Goal: Task Accomplishment & Management: Manage account settings

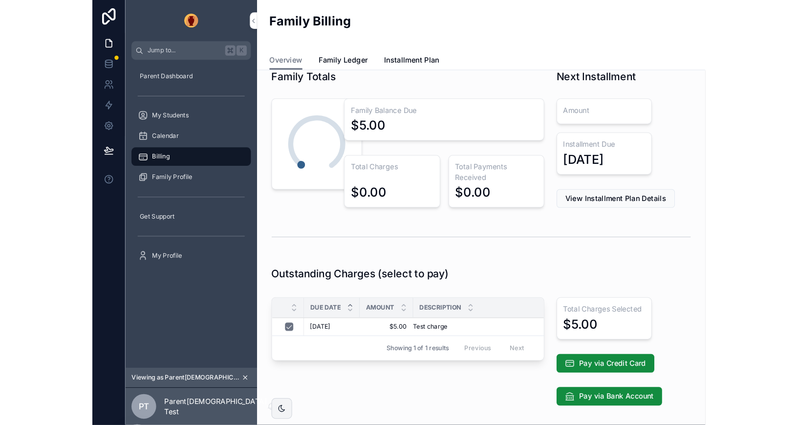
scroll to position [12, 0]
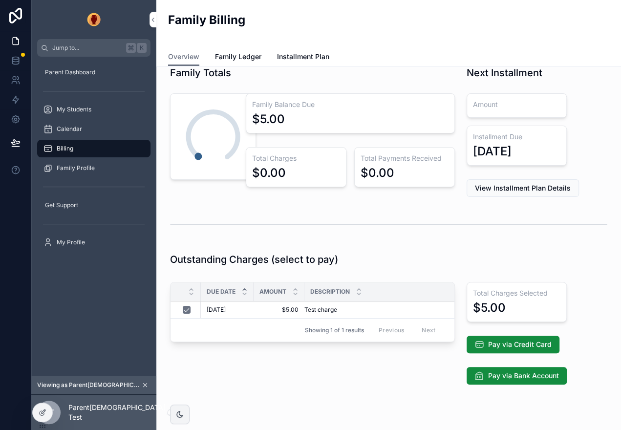
click at [338, 322] on div "Family Totals 0% Family Balance Due $5.00 Total Charges $0.00 Total Payments Re…" at bounding box center [388, 252] width 465 height 397
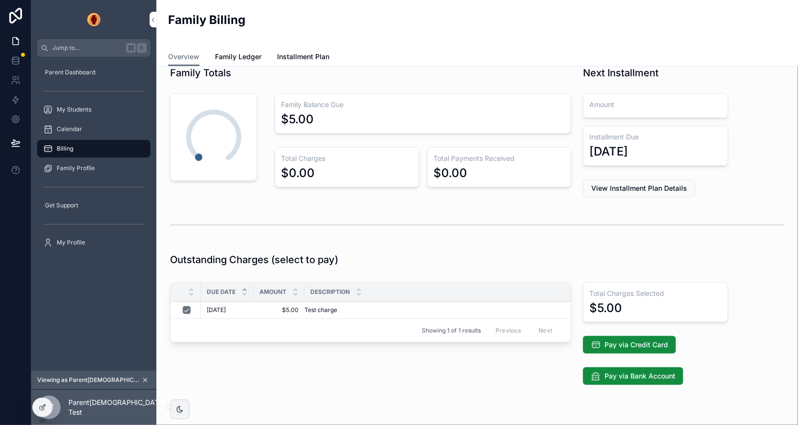
scroll to position [53, 0]
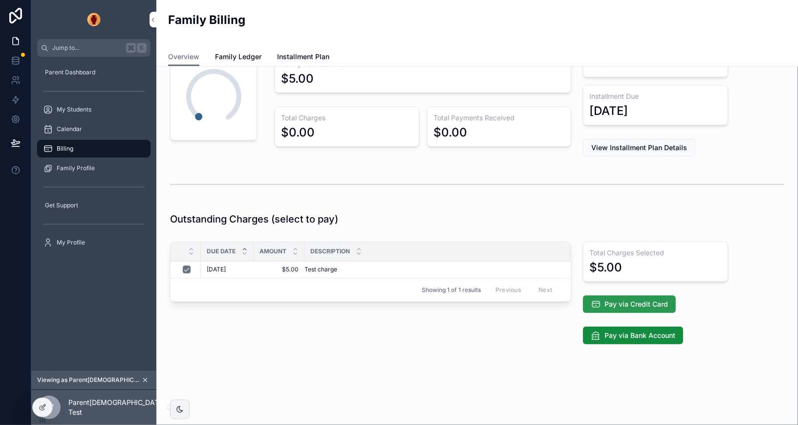
click at [465, 299] on span "Pay via Credit Card" at bounding box center [637, 304] width 64 height 10
click at [238, 51] on link "Family Ledger" at bounding box center [238, 58] width 46 height 20
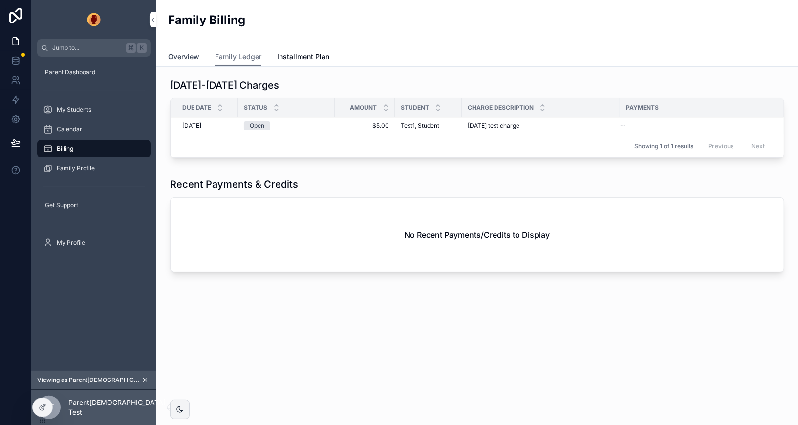
click at [183, 54] on span "Overview" at bounding box center [183, 57] width 31 height 10
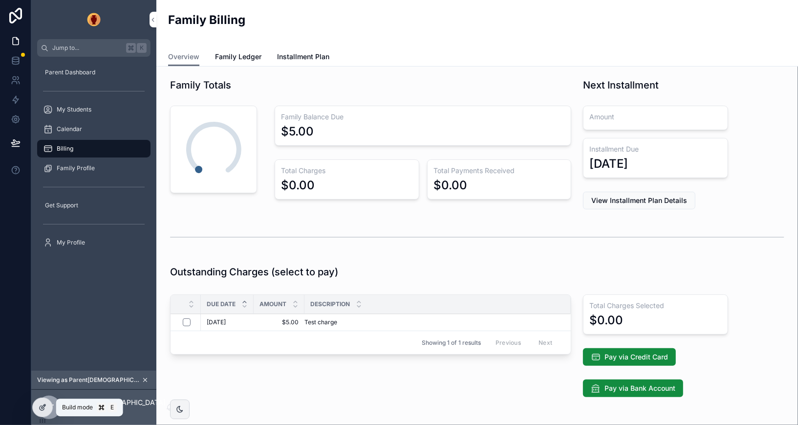
click at [42, 322] on icon at bounding box center [43, 407] width 8 height 8
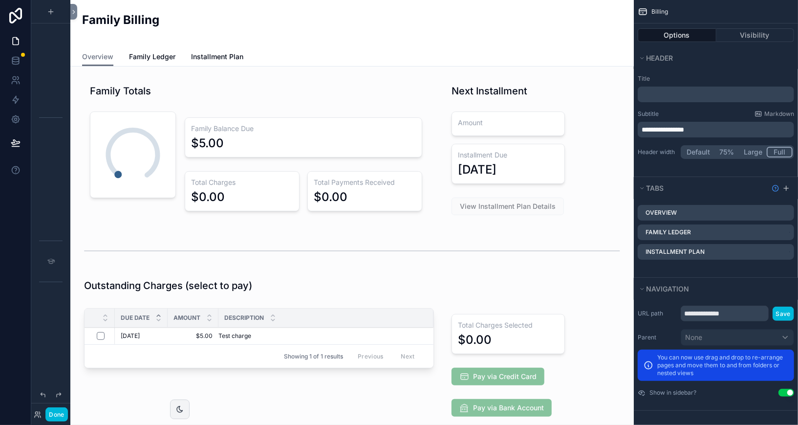
scroll to position [536, 0]
click at [284, 322] on div "scrollable content" at bounding box center [259, 380] width 362 height 153
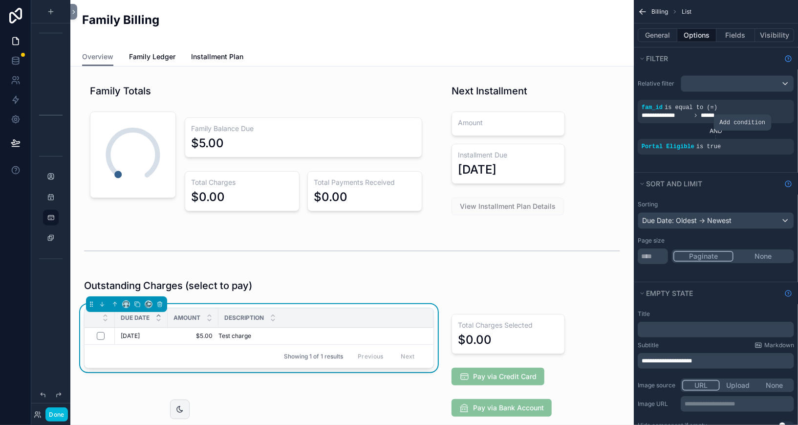
click at [0, 0] on icon "scrollable content" at bounding box center [0, 0] width 0 height 0
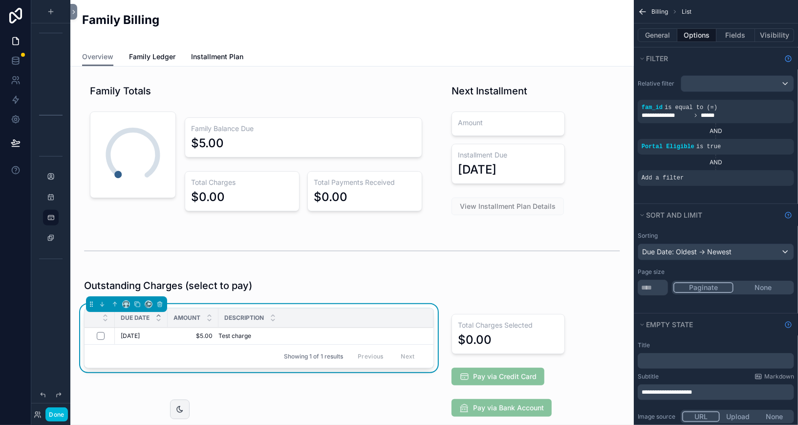
click at [0, 0] on icon "scrollable content" at bounding box center [0, 0] width 0 height 0
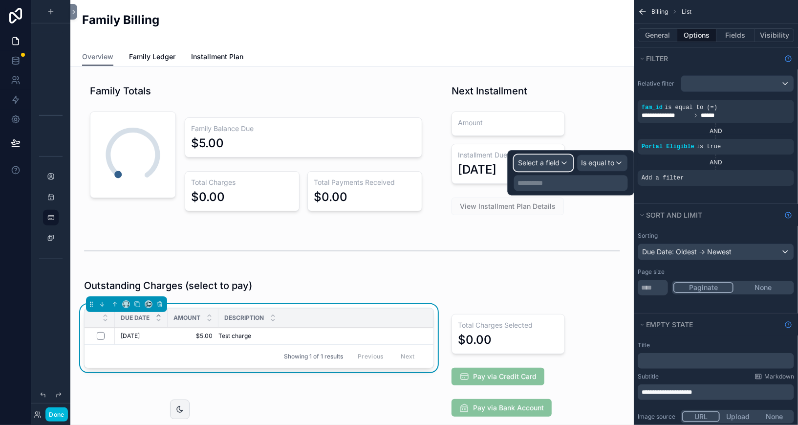
click at [465, 162] on span "Select a field" at bounding box center [540, 162] width 42 height 8
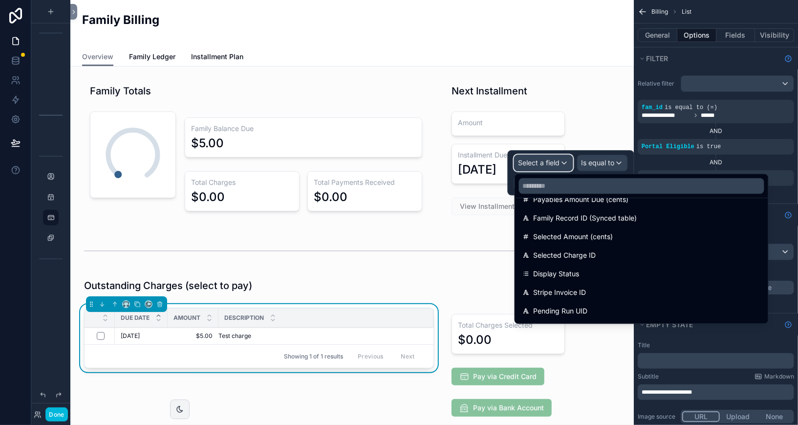
scroll to position [700, 0]
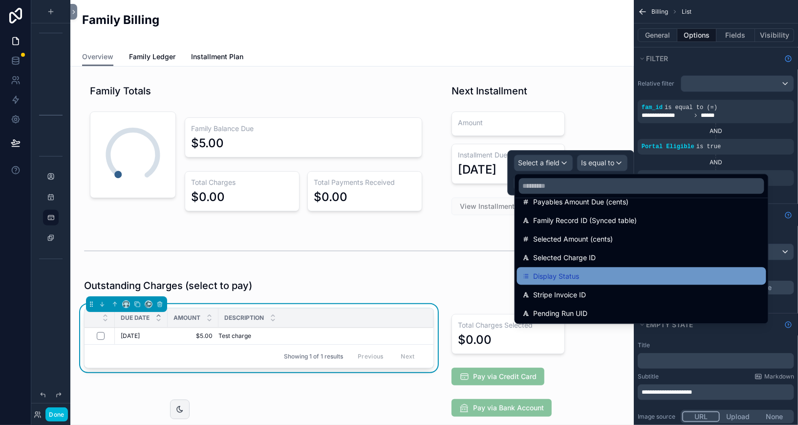
click at [465, 273] on span "Display Status" at bounding box center [557, 276] width 46 height 12
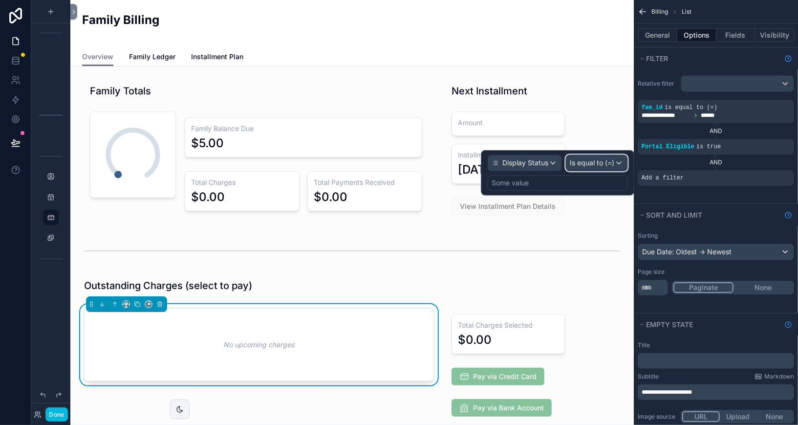
click at [465, 164] on span "Is equal to (=)" at bounding box center [592, 163] width 44 height 10
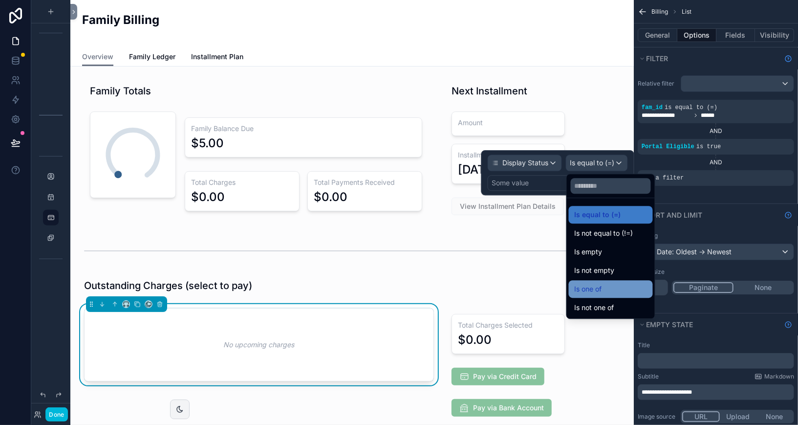
click at [465, 288] on div "Is one of" at bounding box center [611, 289] width 72 height 12
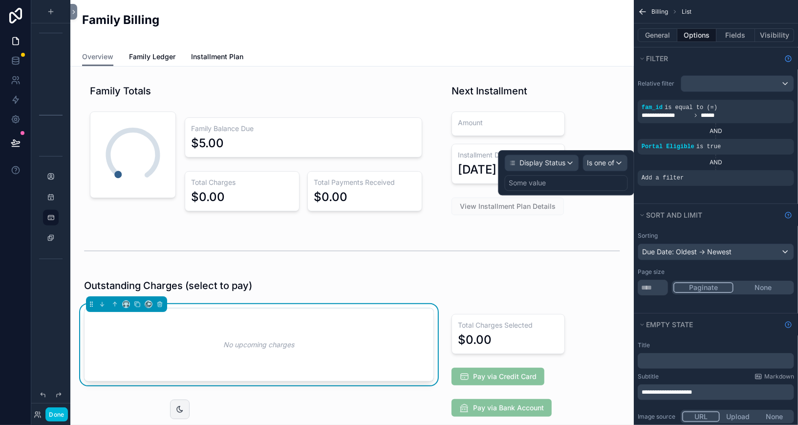
click at [465, 187] on div "Some value" at bounding box center [527, 183] width 37 height 10
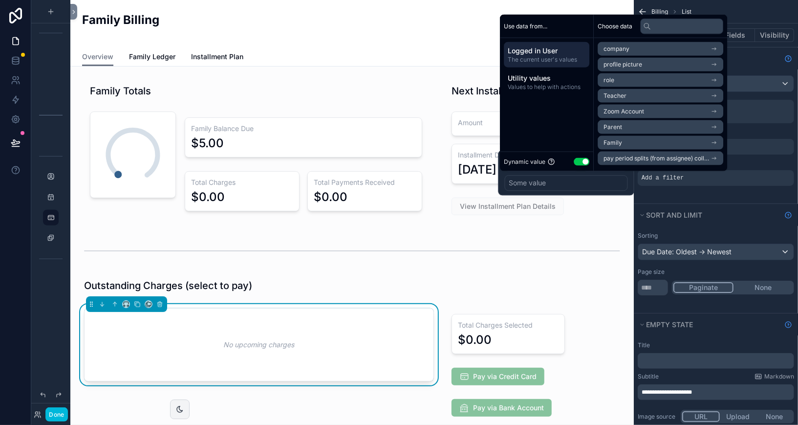
click at [465, 162] on button "Use setting" at bounding box center [582, 161] width 16 height 8
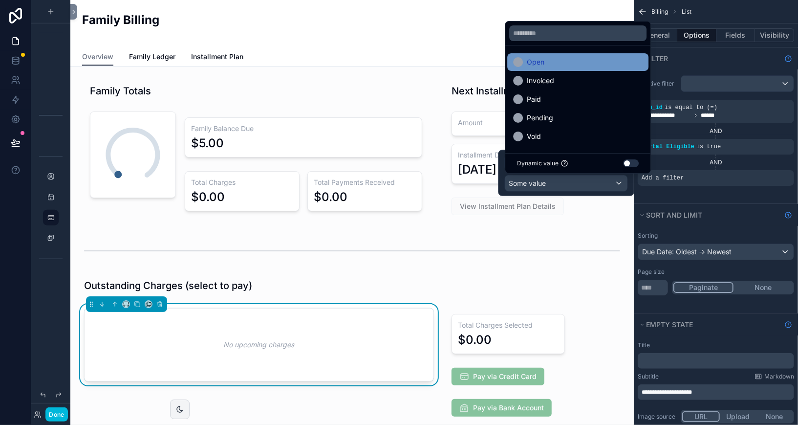
click at [465, 61] on div "Open" at bounding box center [578, 62] width 130 height 12
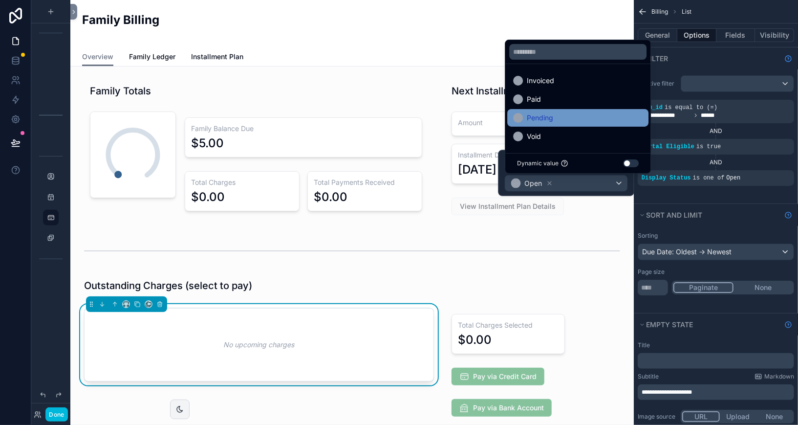
click at [465, 117] on div "Pending" at bounding box center [578, 118] width 130 height 12
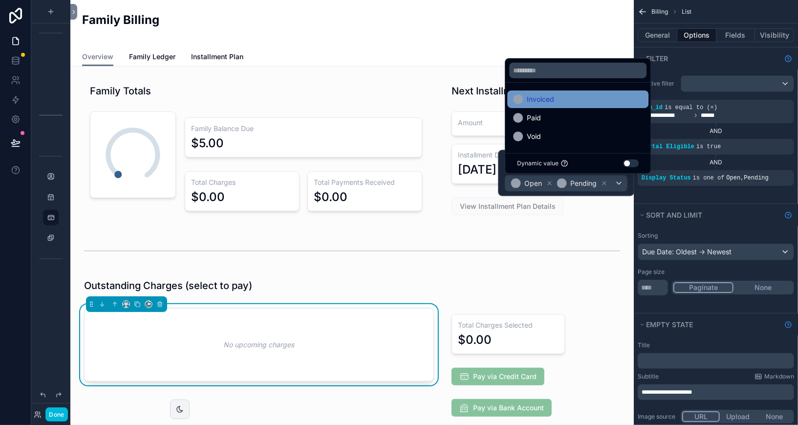
click at [465, 102] on div "Invoiced" at bounding box center [578, 99] width 130 height 12
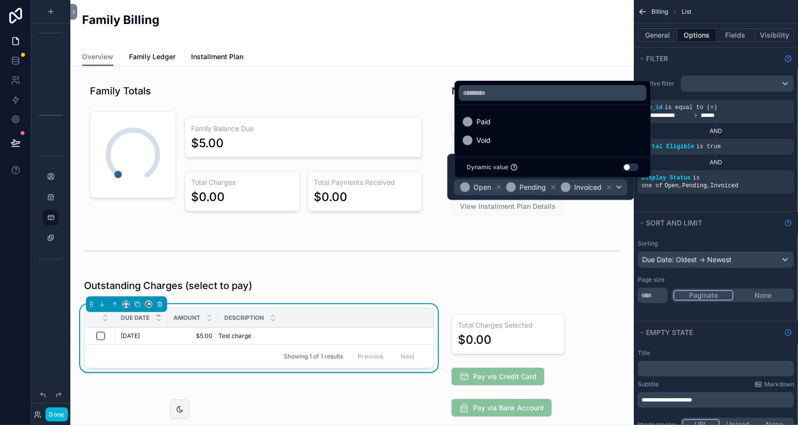
click at [100, 322] on button "scrollable content" at bounding box center [101, 336] width 8 height 8
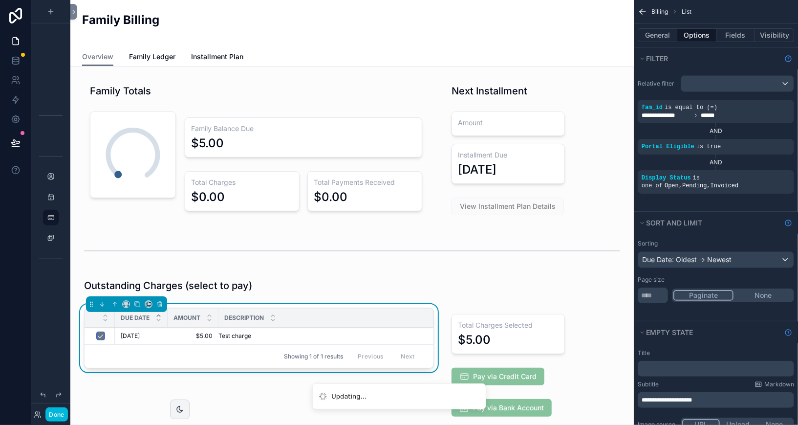
click at [100, 322] on button "scrollable content" at bounding box center [101, 336] width 8 height 8
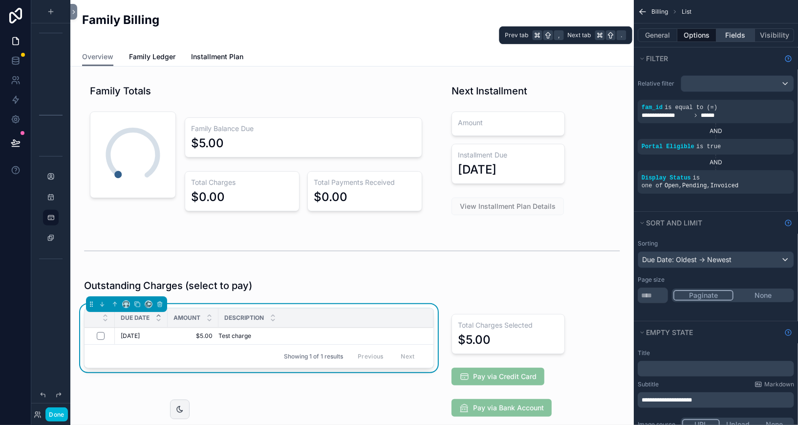
click at [465, 37] on button "Fields" at bounding box center [736, 35] width 39 height 14
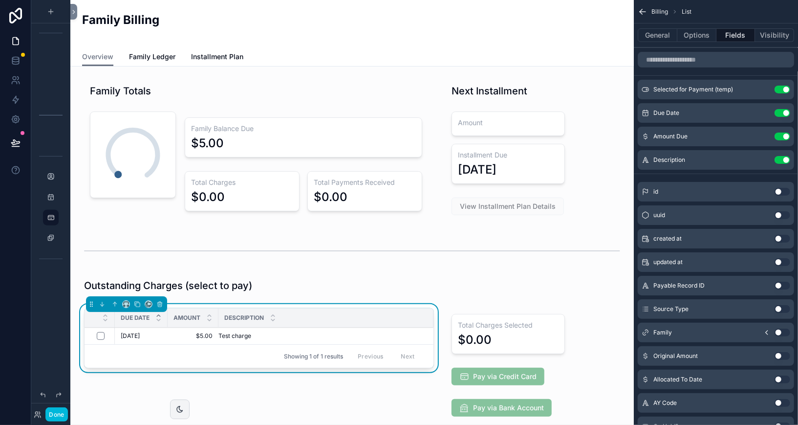
click at [0, 0] on icon "scrollable content" at bounding box center [0, 0] width 0 height 0
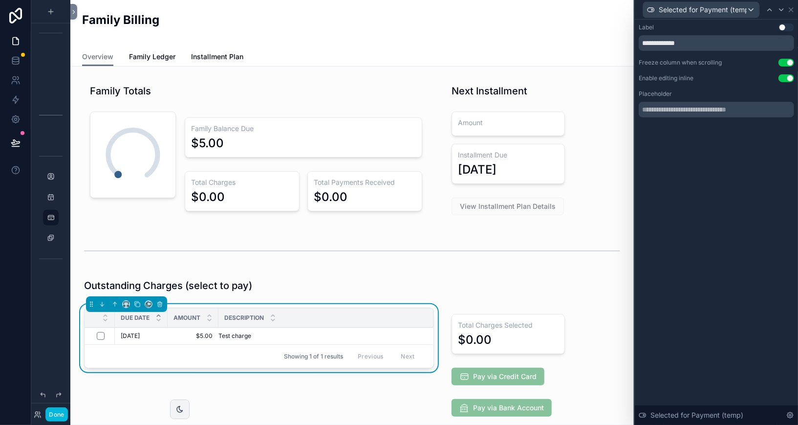
click at [465, 126] on div "**********" at bounding box center [716, 80] width 163 height 121
click at [465, 12] on icon at bounding box center [791, 10] width 8 height 8
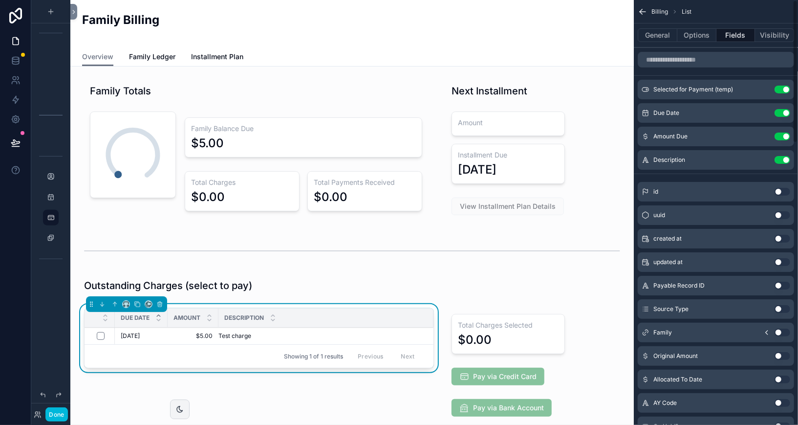
click at [465, 13] on icon "scrollable content" at bounding box center [643, 12] width 10 height 10
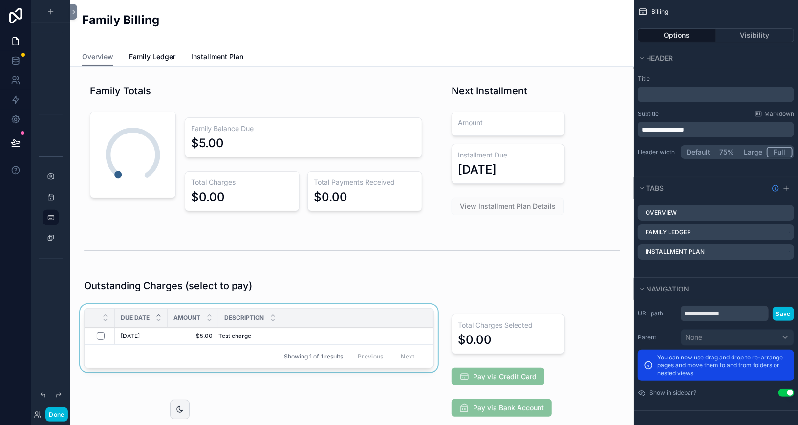
click at [319, 319] on div "Description" at bounding box center [325, 317] width 215 height 19
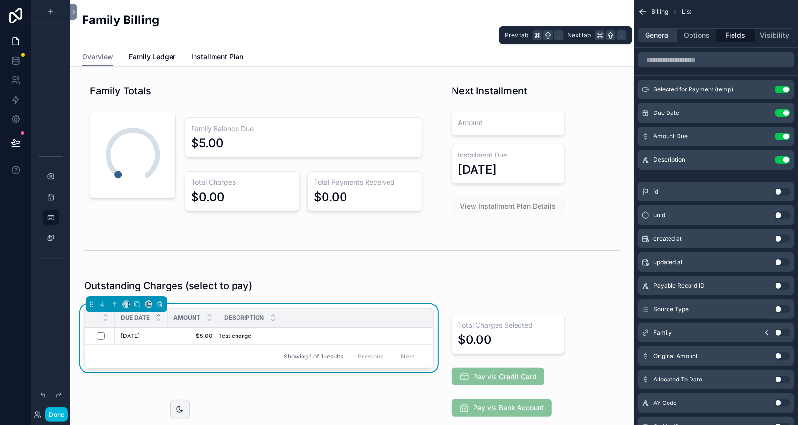
click at [465, 38] on button "General" at bounding box center [658, 35] width 40 height 14
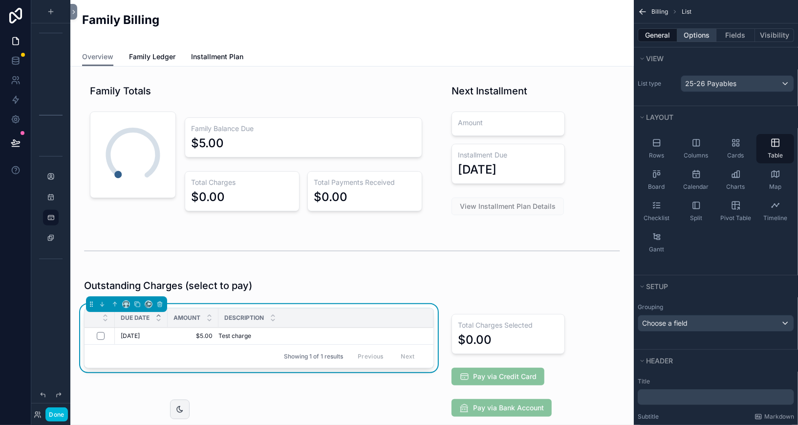
click at [465, 33] on button "Options" at bounding box center [696, 35] width 39 height 14
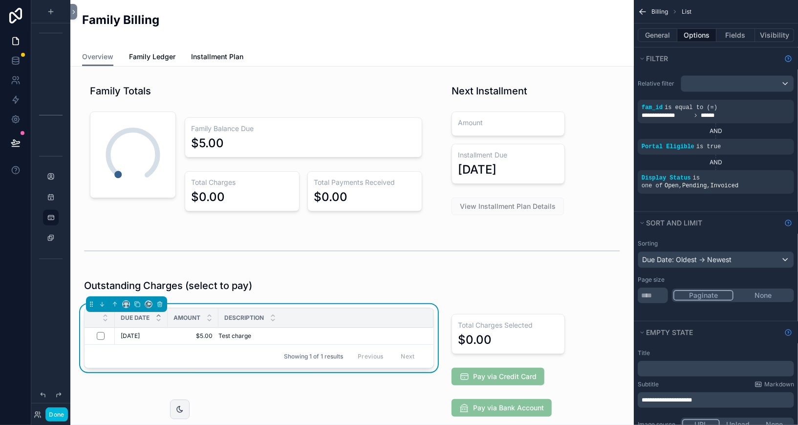
click at [465, 185] on div "Display Status is one of Open , Pending , Invoiced" at bounding box center [716, 182] width 149 height 16
click at [0, 0] on icon "scrollable content" at bounding box center [0, 0] width 0 height 0
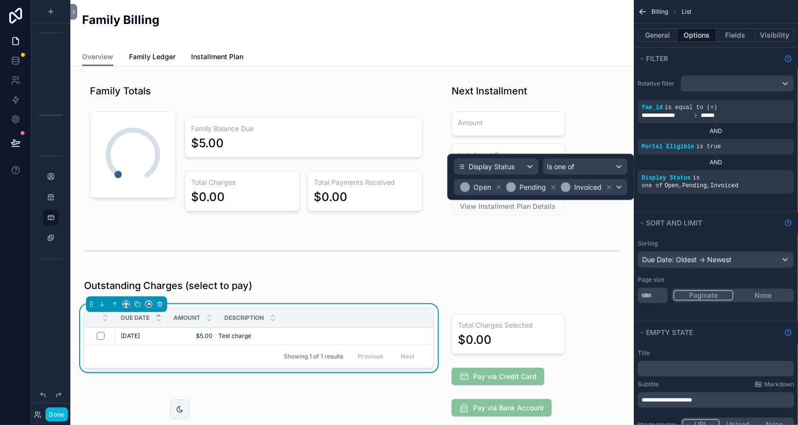
click at [465, 186] on icon at bounding box center [609, 187] width 7 height 7
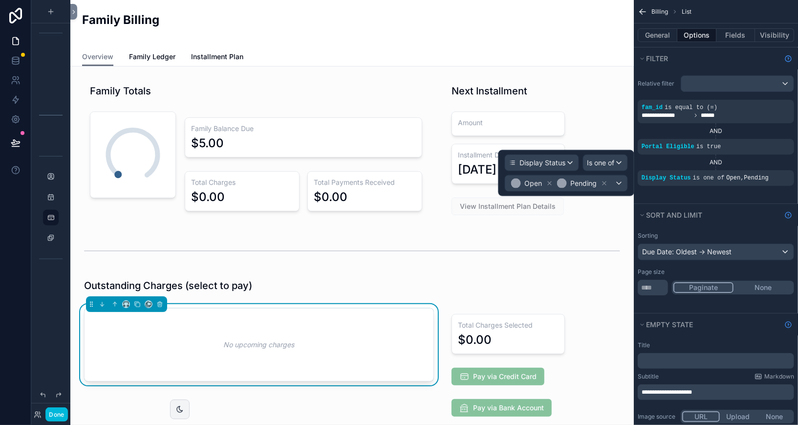
click at [465, 10] on div "Family Billing" at bounding box center [352, 23] width 540 height 47
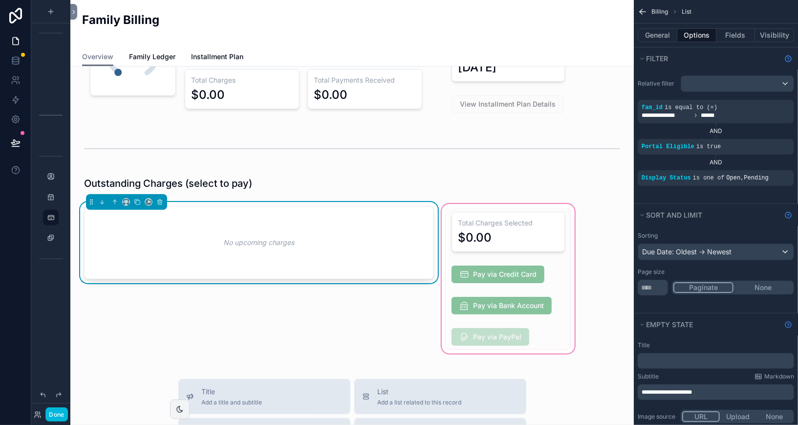
scroll to position [104, 0]
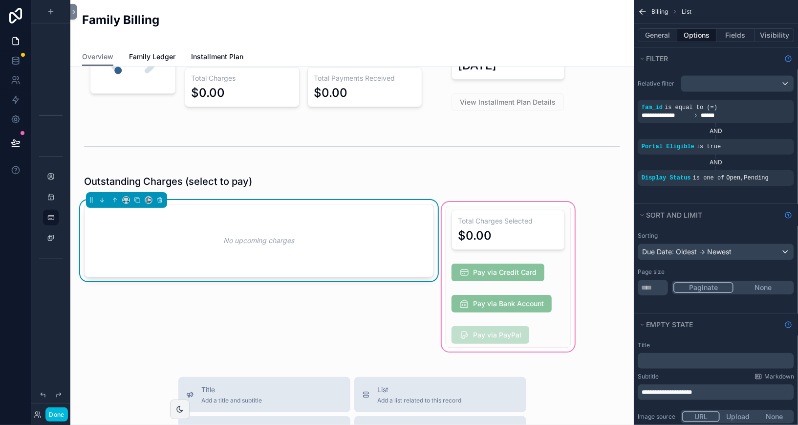
click at [465, 259] on div "scrollable content" at bounding box center [508, 276] width 137 height 153
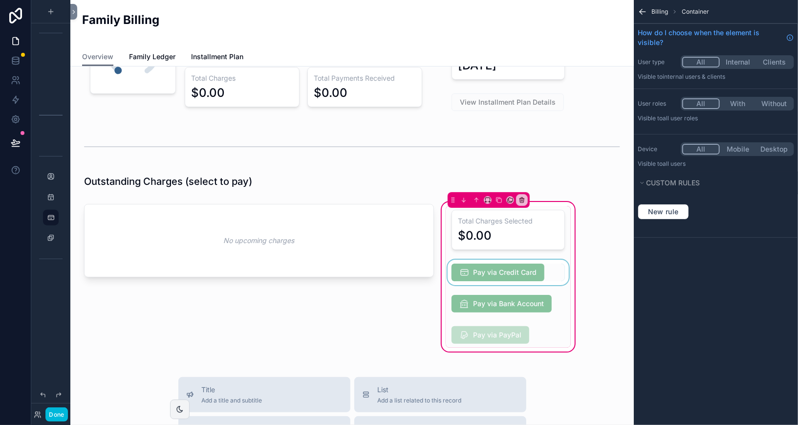
click at [465, 263] on div "scrollable content" at bounding box center [508, 272] width 125 height 25
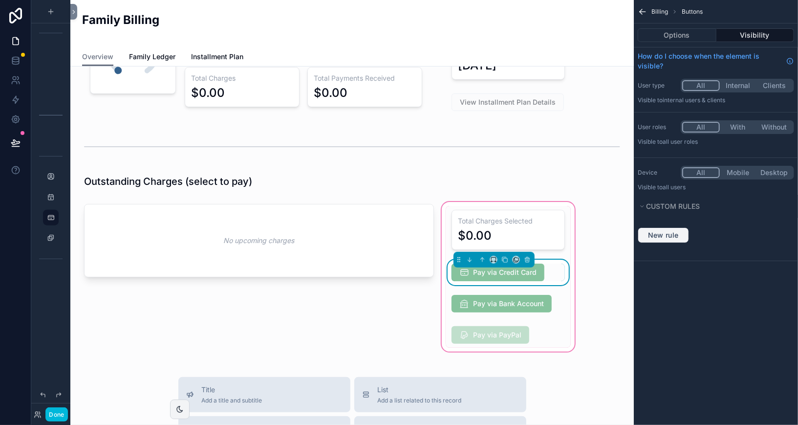
click at [465, 231] on span "New rule" at bounding box center [663, 235] width 39 height 9
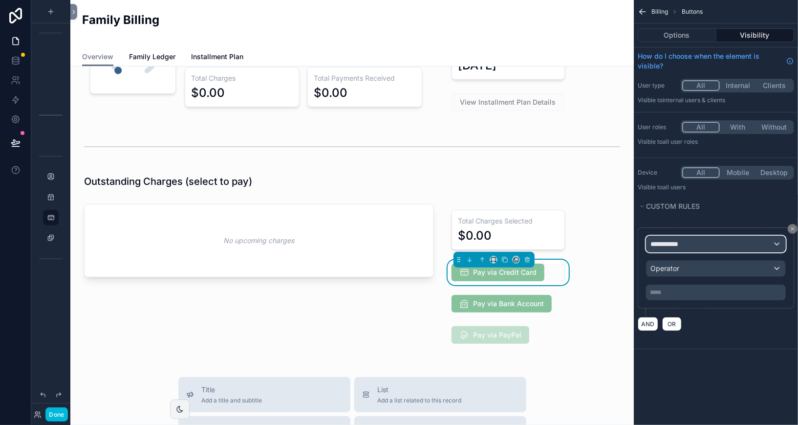
click at [465, 240] on span "**********" at bounding box center [669, 244] width 36 height 10
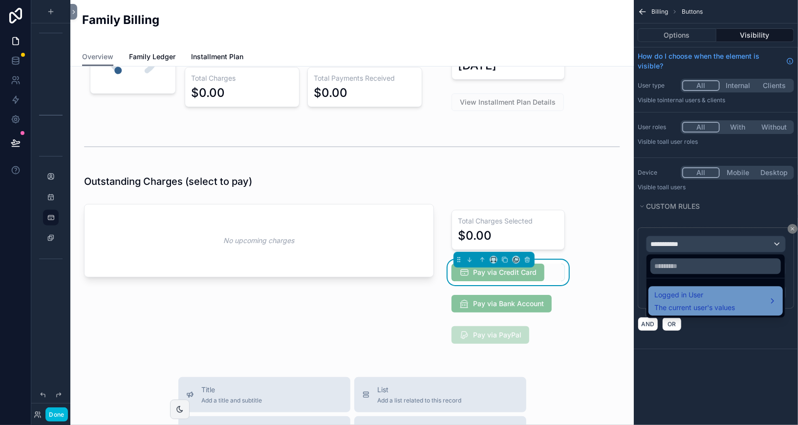
click at [465, 301] on div "Logged in User The current user's values" at bounding box center [716, 300] width 123 height 23
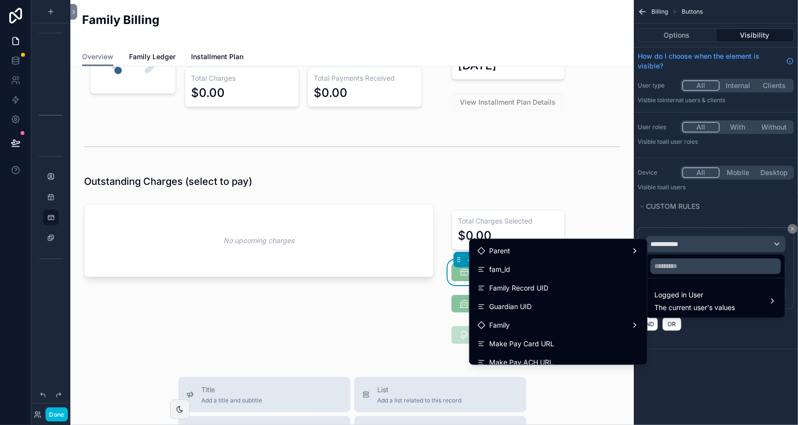
scroll to position [435, 0]
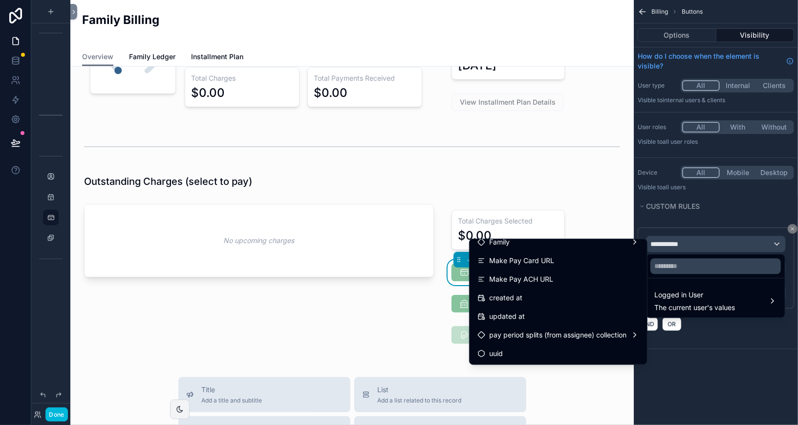
click at [465, 322] on div "scrollable content" at bounding box center [399, 212] width 798 height 425
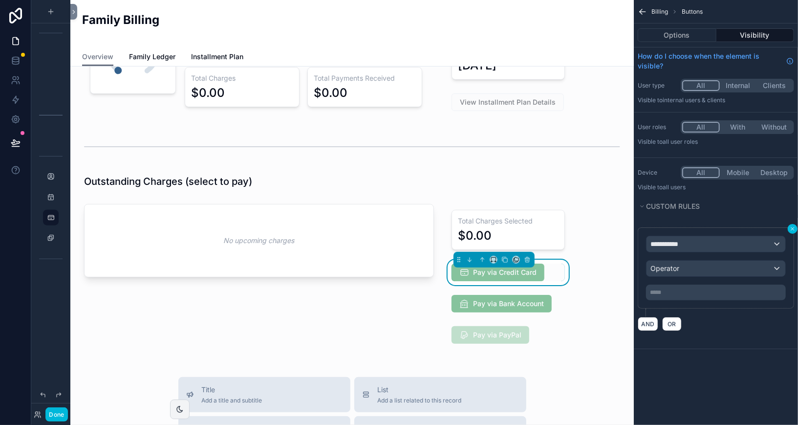
click at [465, 228] on icon "scrollable content" at bounding box center [792, 228] width 3 height 3
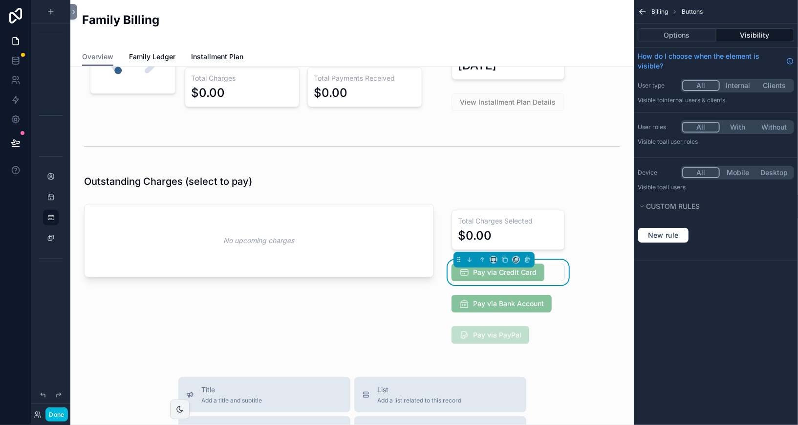
drag, startPoint x: 751, startPoint y: 236, endPoint x: 749, endPoint y: 249, distance: 13.8
click at [465, 244] on div "New rule" at bounding box center [716, 234] width 164 height 31
